Goal: Information Seeking & Learning: Check status

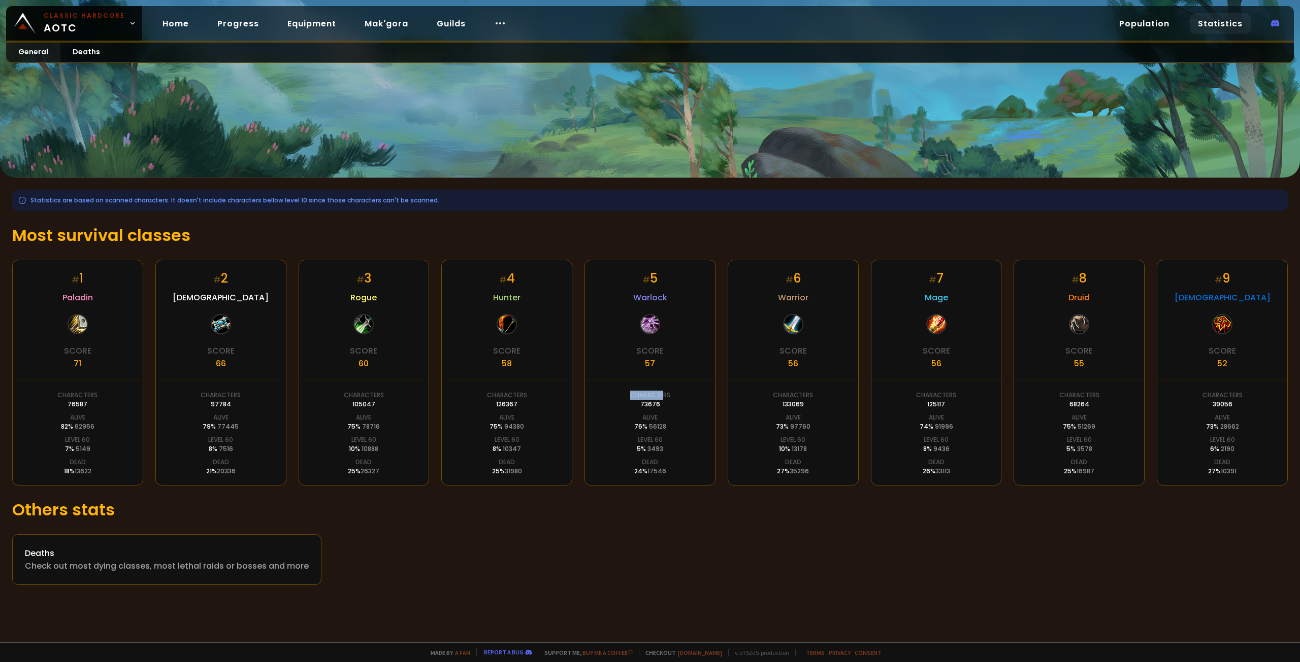
drag, startPoint x: 639, startPoint y: 393, endPoint x: 674, endPoint y: 401, distance: 35.2
click at [670, 399] on div "# 5 Warlock Score 57 Characters 73676 Alive 76 % 56128 Level 60 5 % 3493 Dead 2…" at bounding box center [649, 373] width 131 height 226
click at [674, 401] on div "# 5 Warlock Score 57 Characters 73676 Alive 76 % 56128 Level 60 5 % 3493 Dead 2…" at bounding box center [649, 373] width 131 height 226
drag, startPoint x: 919, startPoint y: 392, endPoint x: 954, endPoint y: 403, distance: 36.0
click at [951, 401] on div "Characters 125117" at bounding box center [936, 400] width 40 height 18
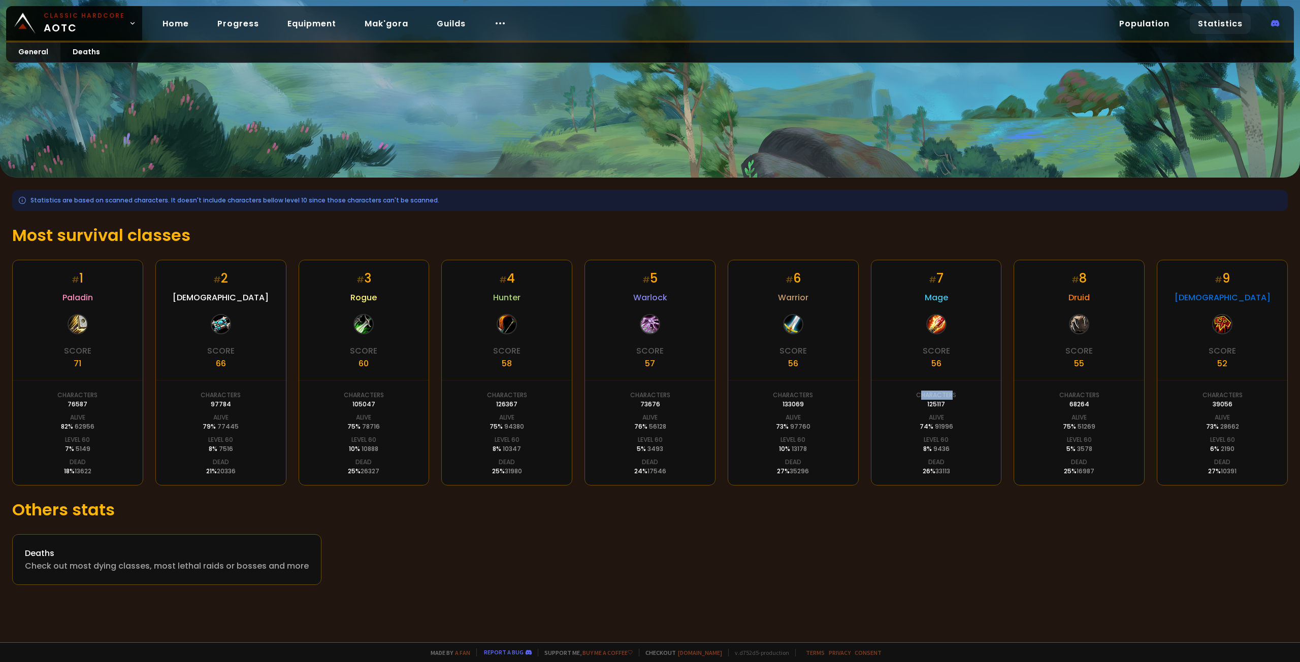
click at [954, 403] on div "Characters 125117" at bounding box center [936, 400] width 40 height 18
drag, startPoint x: 1046, startPoint y: 393, endPoint x: 1085, endPoint y: 419, distance: 47.0
click at [1080, 413] on div "# 8 Druid Score 55 Characters 68264 Alive 75 % 51269 Level 60 5 % 3578 Dead 25 …" at bounding box center [1078, 373] width 131 height 226
click at [1087, 421] on div "Alive 75 % 51269" at bounding box center [1079, 422] width 32 height 18
click at [375, 23] on link "Mak'gora" at bounding box center [386, 23] width 60 height 21
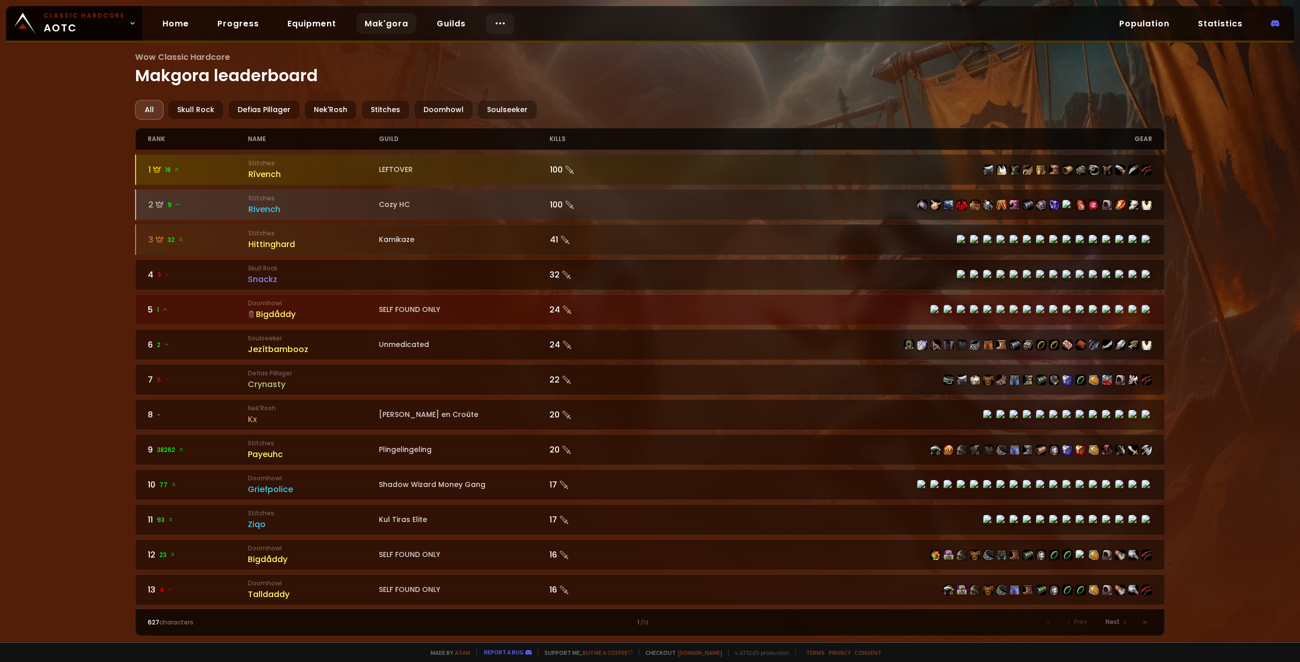
click at [494, 20] on icon at bounding box center [500, 23] width 12 height 12
click at [465, 51] on link "Race to 60" at bounding box center [488, 53] width 88 height 22
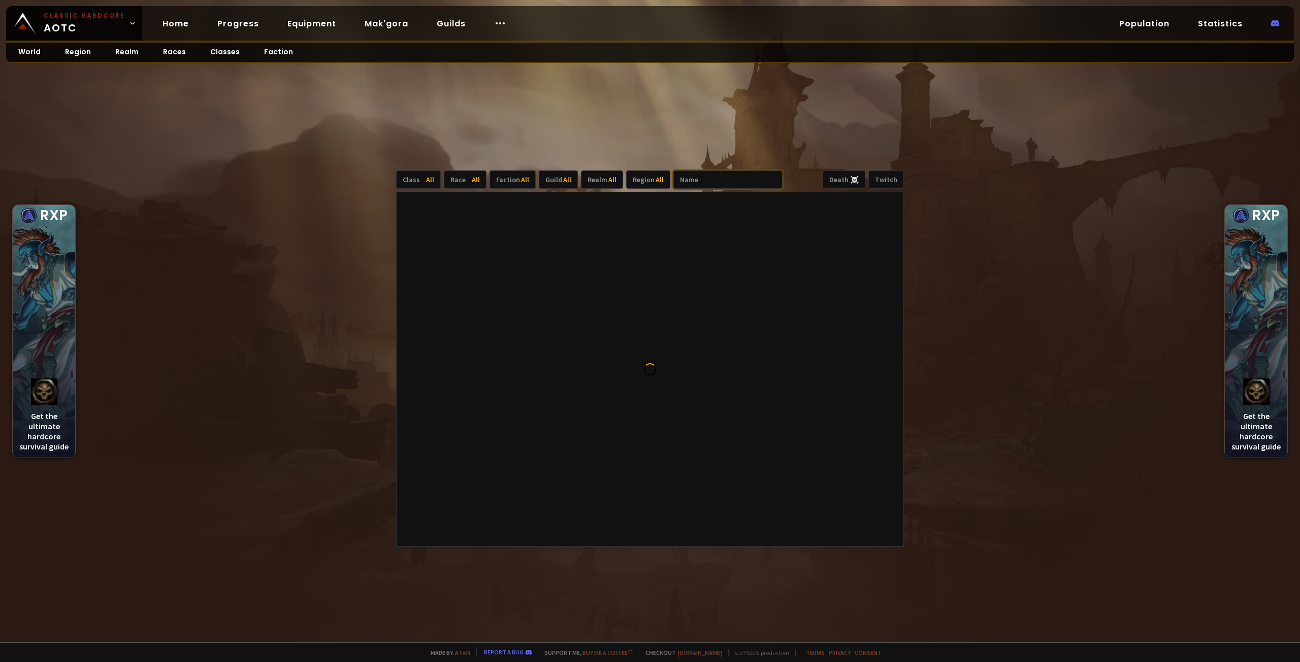
click at [728, 175] on input "text" at bounding box center [727, 180] width 109 height 18
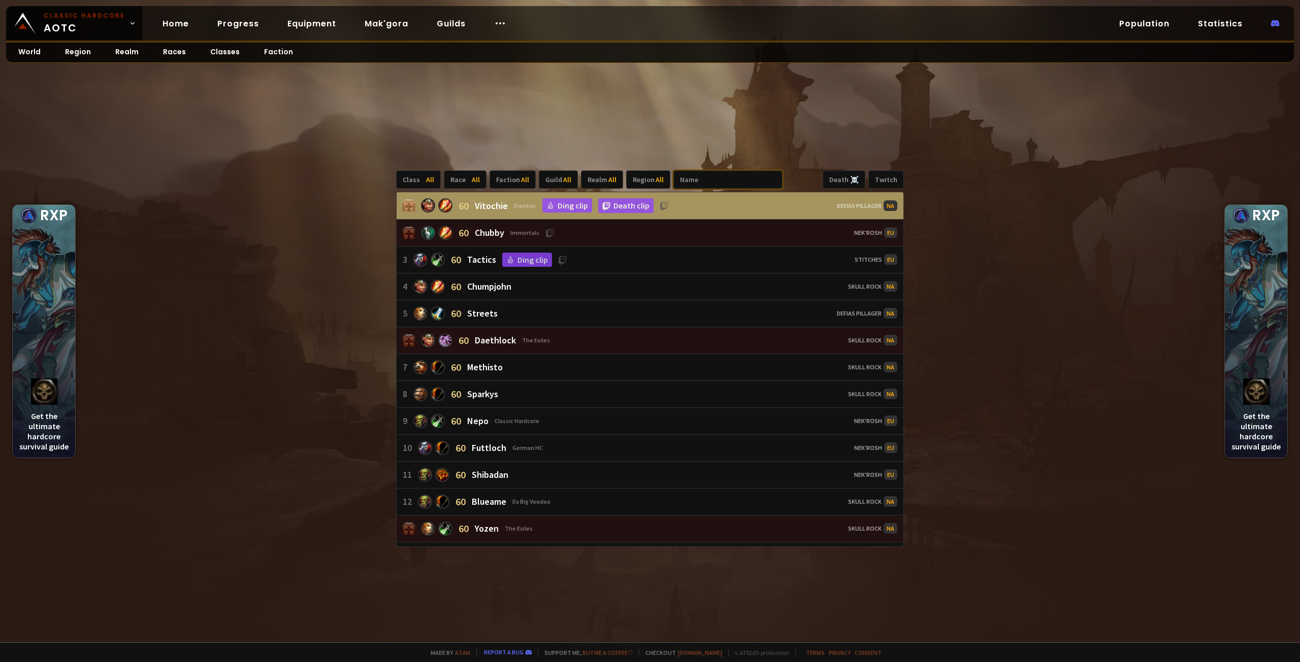
click at [699, 181] on input "text" at bounding box center [727, 180] width 109 height 18
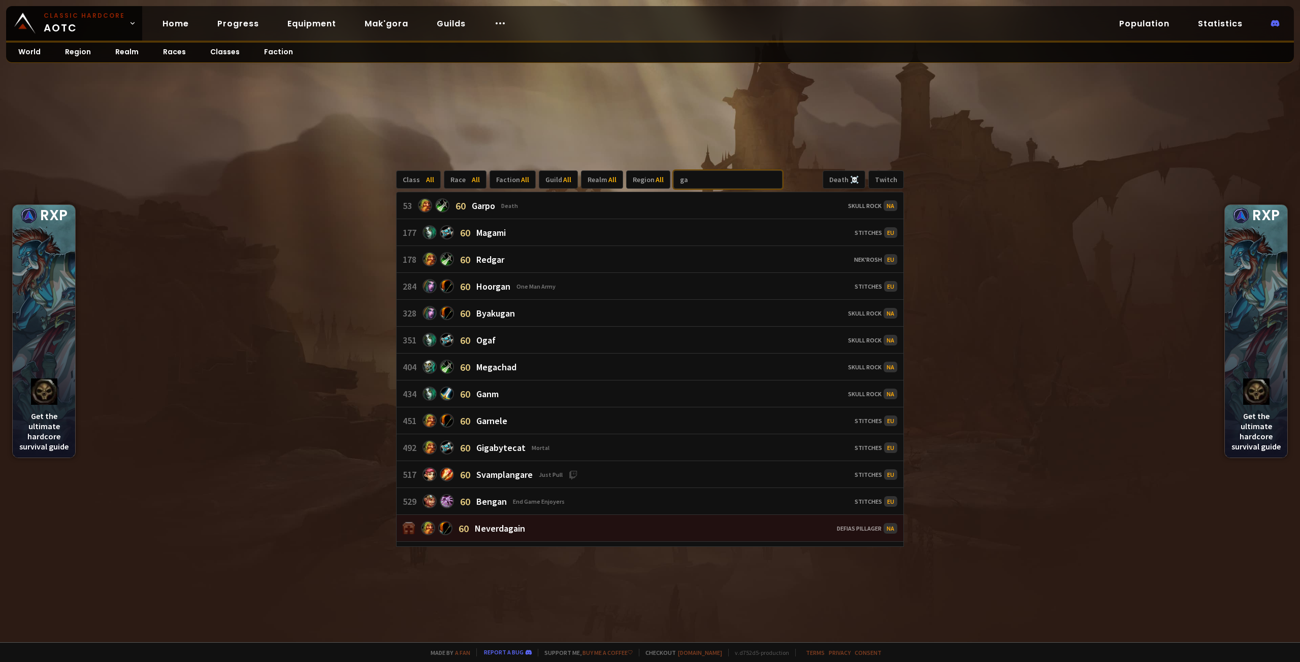
click at [727, 182] on input "ga" at bounding box center [727, 180] width 109 height 18
click at [716, 176] on input "ga" at bounding box center [727, 180] width 109 height 18
drag, startPoint x: 705, startPoint y: 181, endPoint x: 645, endPoint y: 180, distance: 60.4
click at [645, 180] on div "Class All Race All Faction All Guild All Realm All Region All ga" at bounding box center [589, 180] width 386 height 18
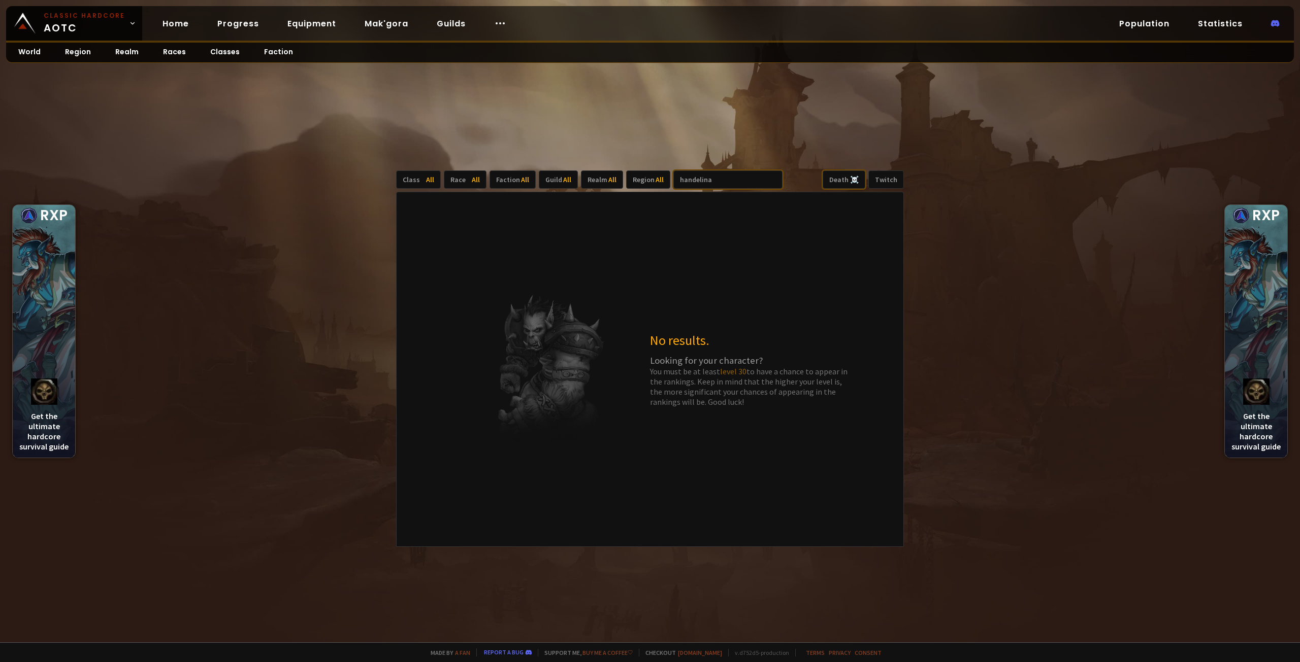
type input "handelina"
click at [840, 181] on div "Death ☠️" at bounding box center [843, 180] width 43 height 18
click at [722, 178] on input "handelina" at bounding box center [727, 180] width 109 height 18
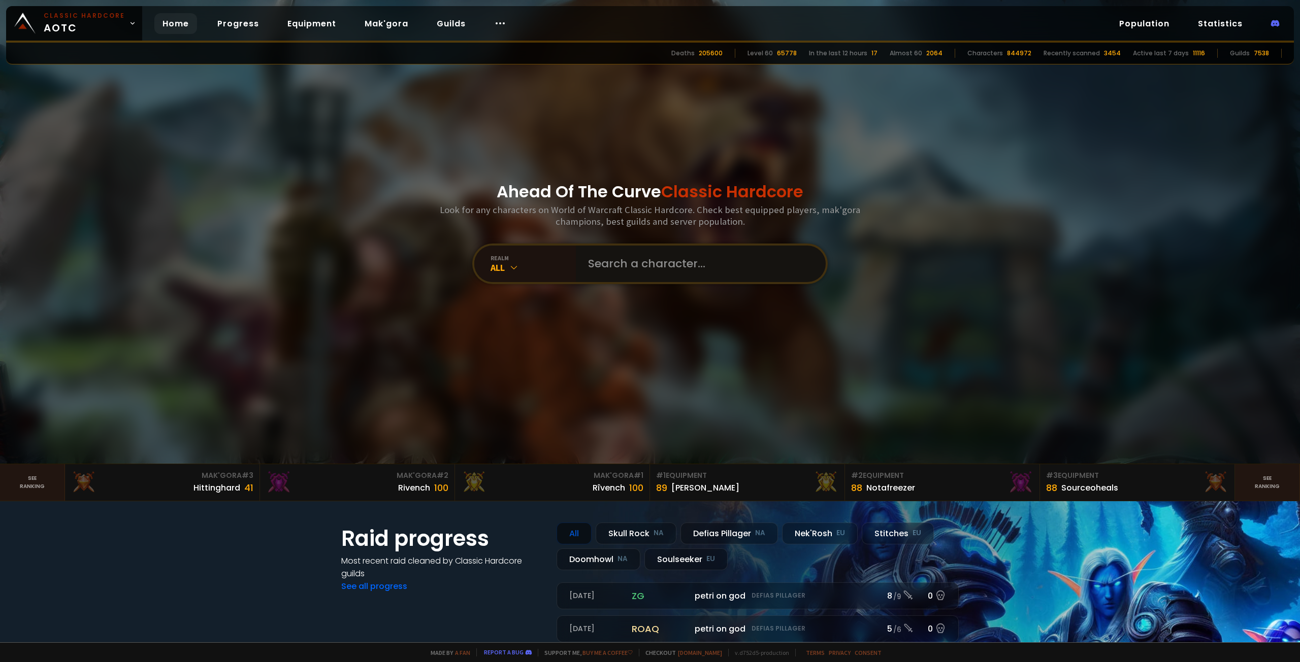
click at [672, 266] on input "text" at bounding box center [697, 264] width 231 height 37
paste input "handelina"
type input "handelina"
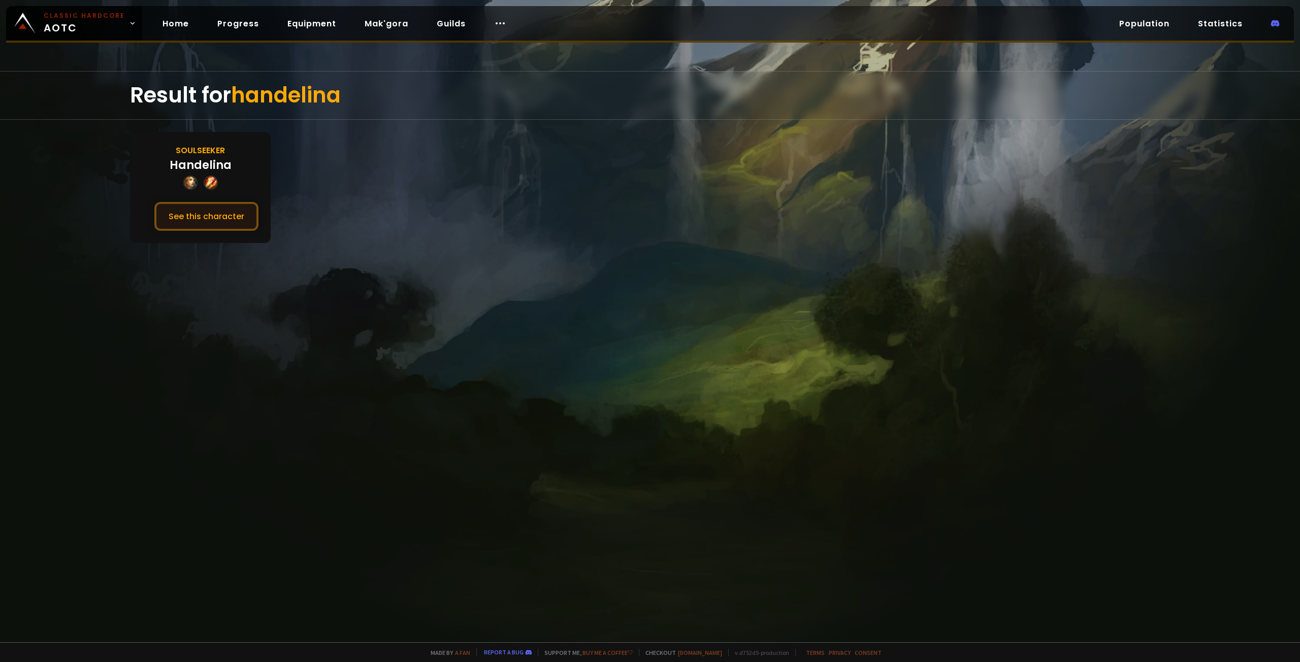
click at [215, 216] on button "See this character" at bounding box center [206, 216] width 104 height 29
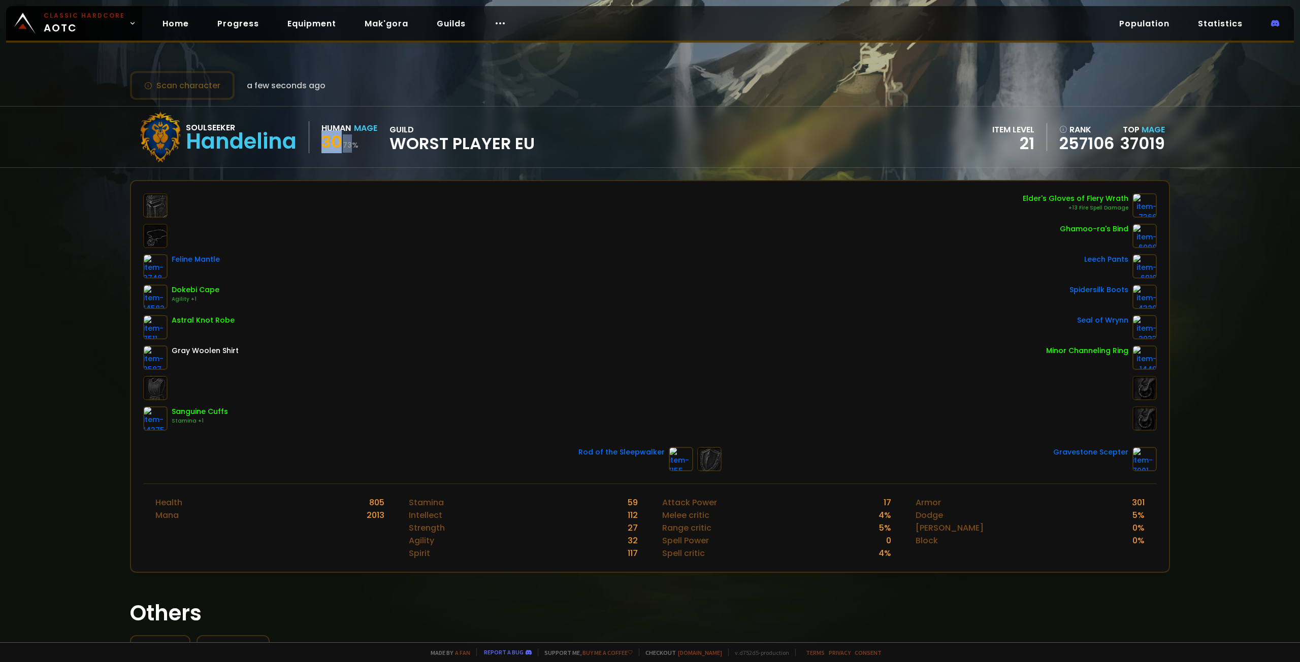
drag, startPoint x: 343, startPoint y: 143, endPoint x: 355, endPoint y: 145, distance: 11.9
click at [354, 145] on div "Soulseeker Handelina Human Mage 30 73 % guild Worst Player EU" at bounding box center [335, 137] width 400 height 51
click at [355, 145] on small "73 %" at bounding box center [351, 145] width 16 height 10
click at [191, 86] on button "Scan character" at bounding box center [182, 85] width 105 height 29
drag, startPoint x: 393, startPoint y: 139, endPoint x: 501, endPoint y: 145, distance: 108.3
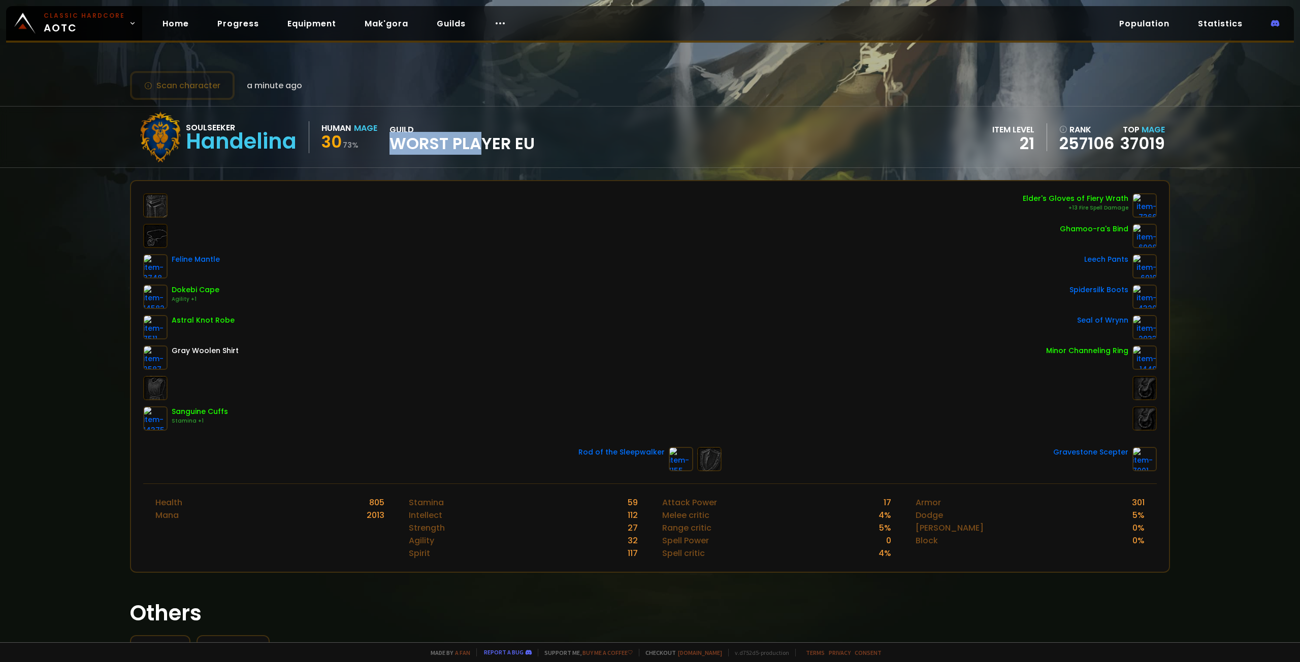
click at [497, 144] on span "Worst Player EU" at bounding box center [461, 143] width 145 height 15
click at [518, 147] on span "Worst Player EU" at bounding box center [461, 143] width 145 height 15
drag, startPoint x: 277, startPoint y: 129, endPoint x: 288, endPoint y: 132, distance: 12.1
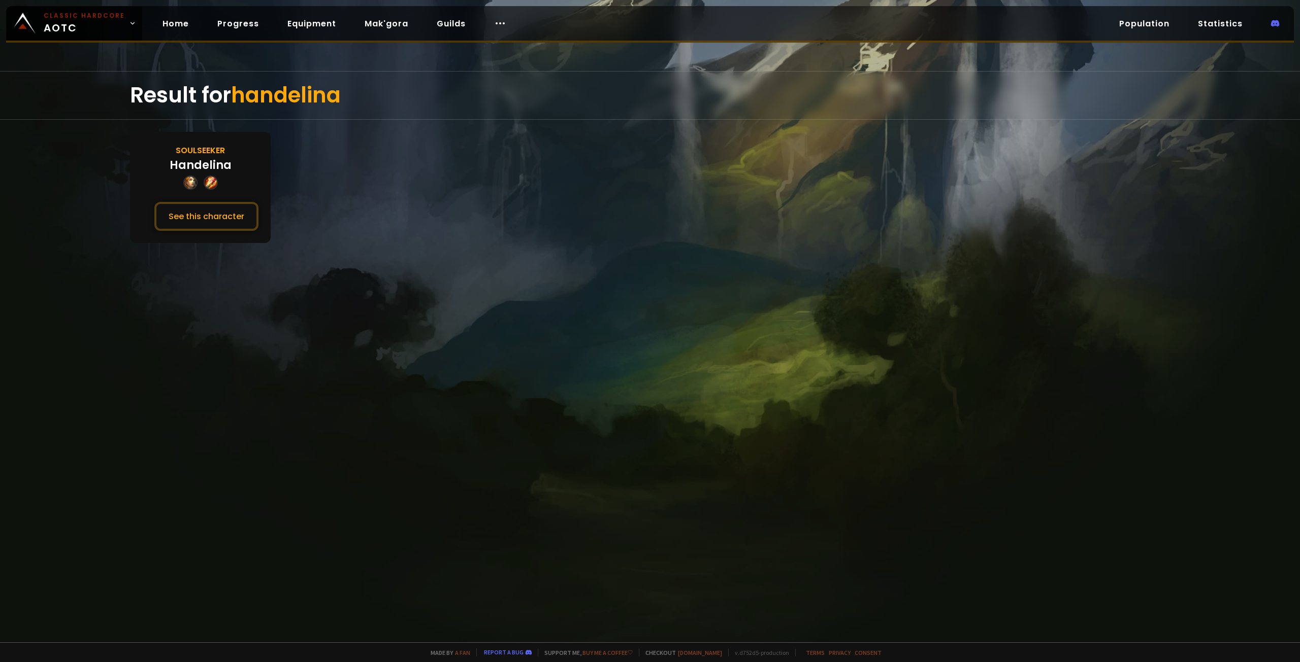
drag, startPoint x: 295, startPoint y: 88, endPoint x: 300, endPoint y: 86, distance: 5.7
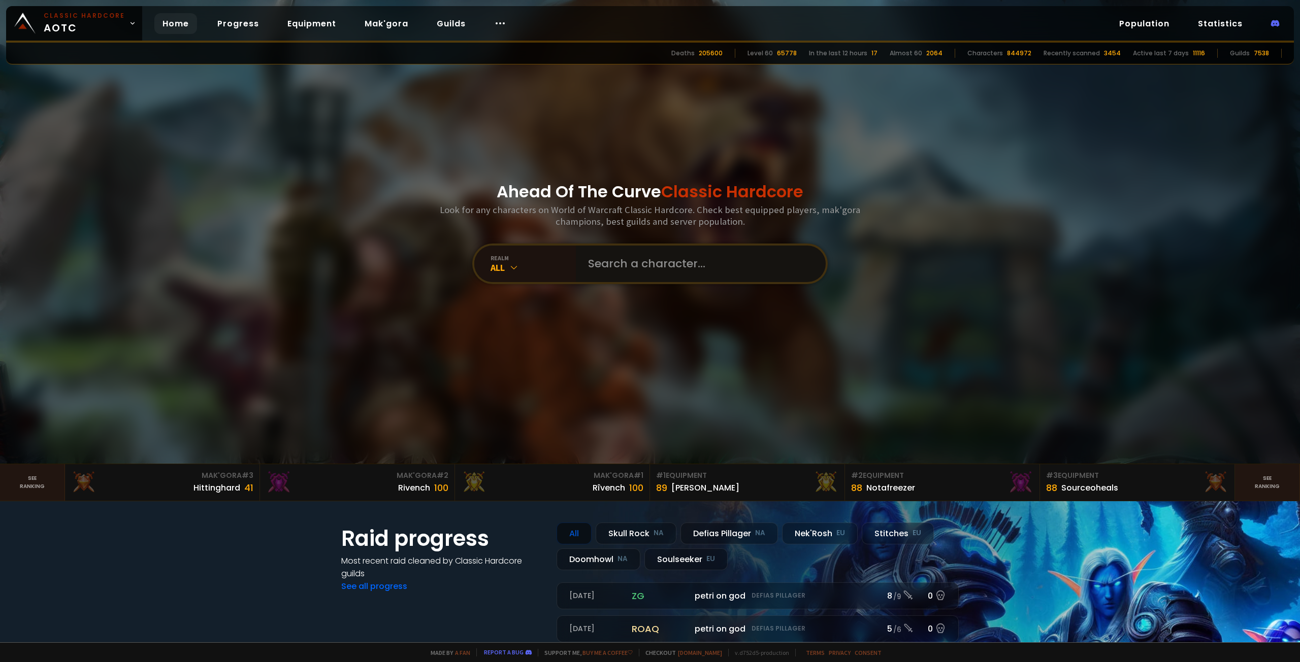
click at [655, 269] on input "text" at bounding box center [697, 264] width 231 height 37
type input "Dar"
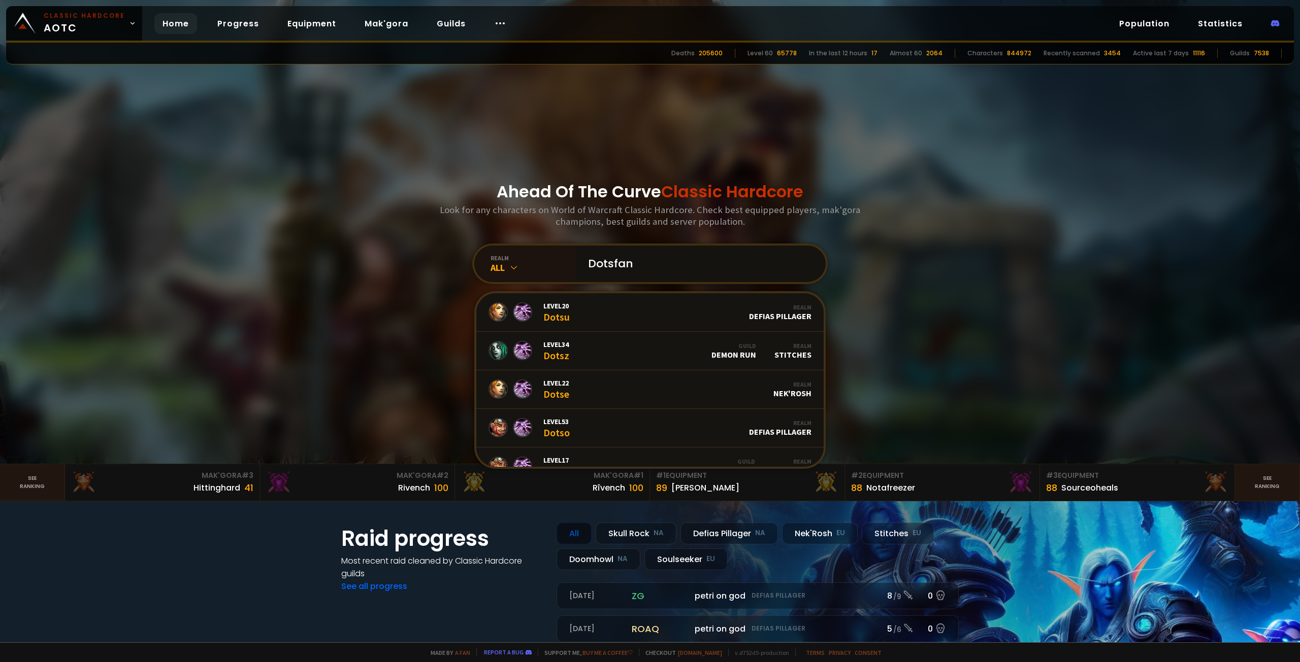
type input "Dotsfans"
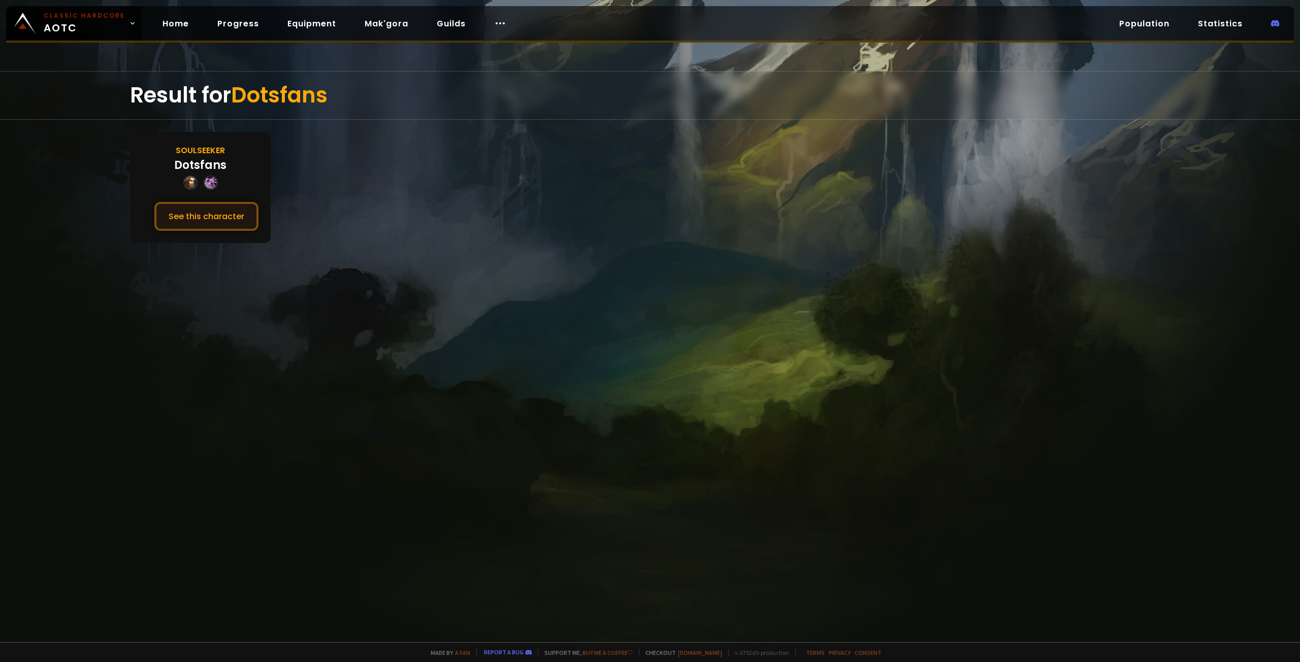
click at [212, 221] on button "See this character" at bounding box center [206, 216] width 104 height 29
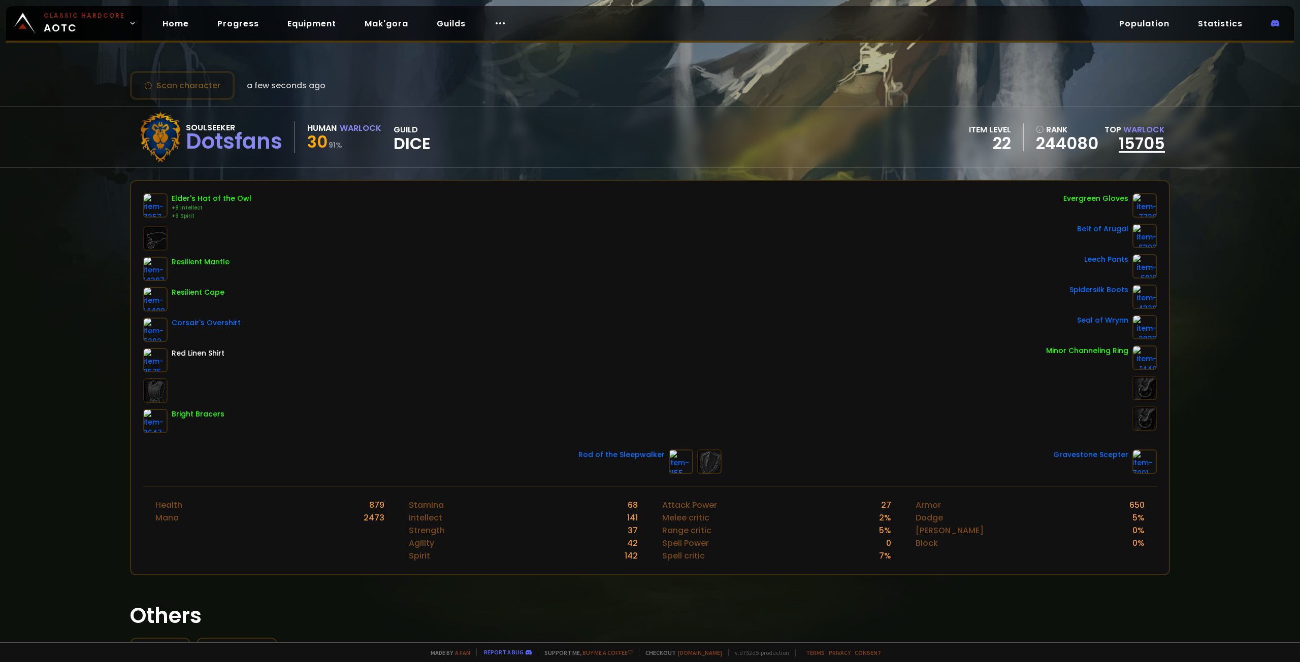
click at [1142, 148] on link "15705" at bounding box center [1141, 143] width 46 height 23
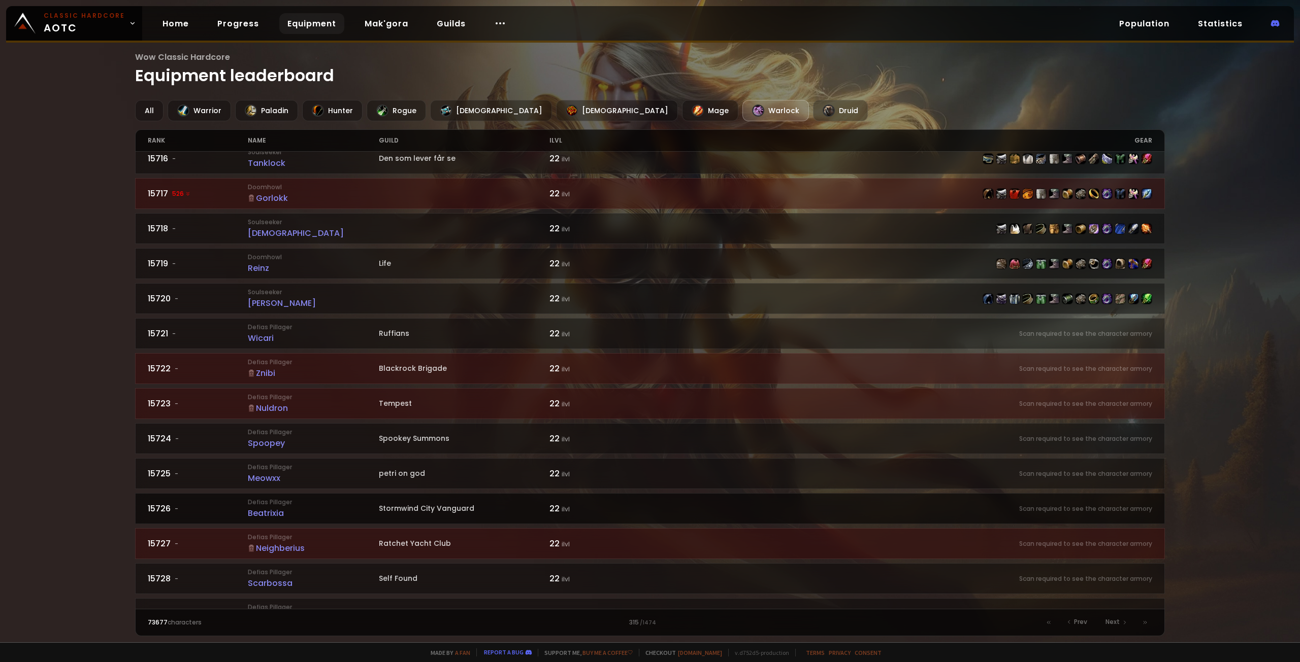
scroll to position [558, 0]
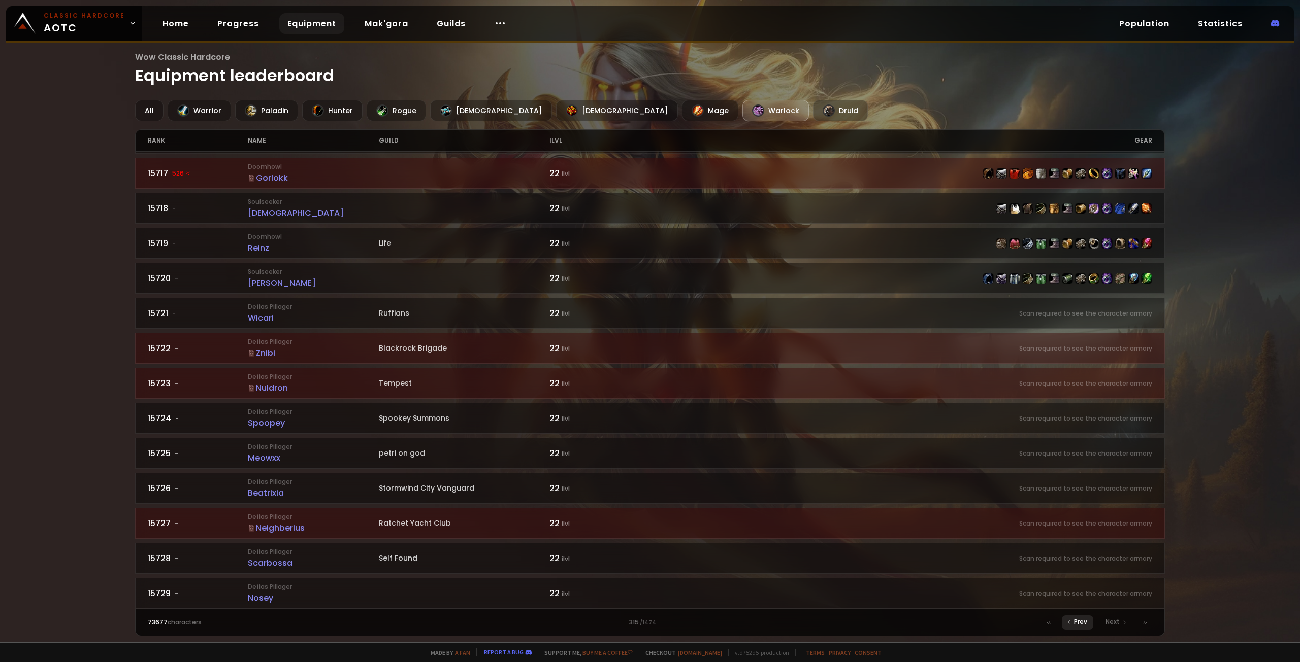
click at [1074, 620] on div "Prev" at bounding box center [1076, 623] width 31 height 14
